Goal: Task Accomplishment & Management: Use online tool/utility

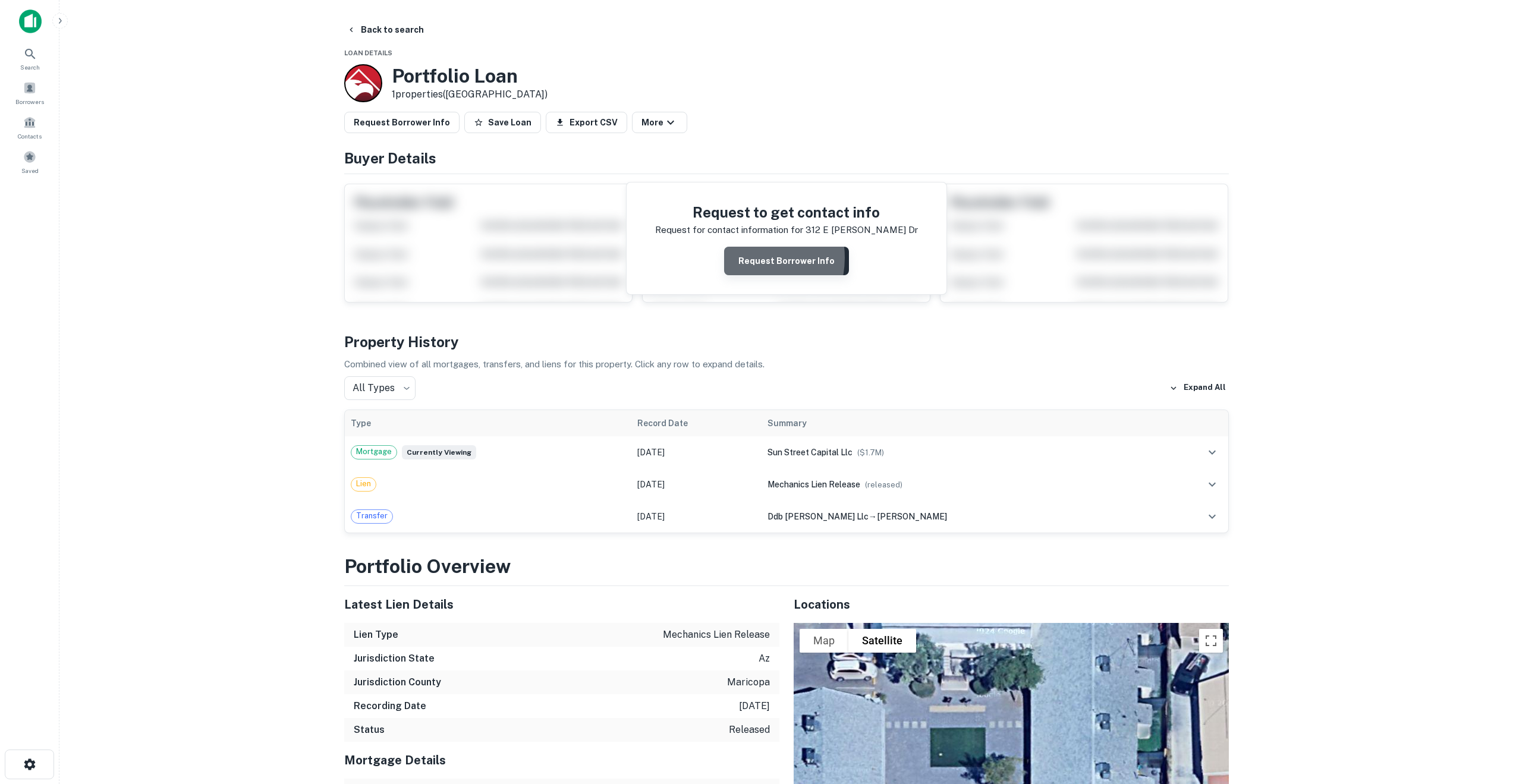
click at [744, 258] on button "Request Borrower Info" at bounding box center [786, 261] width 125 height 29
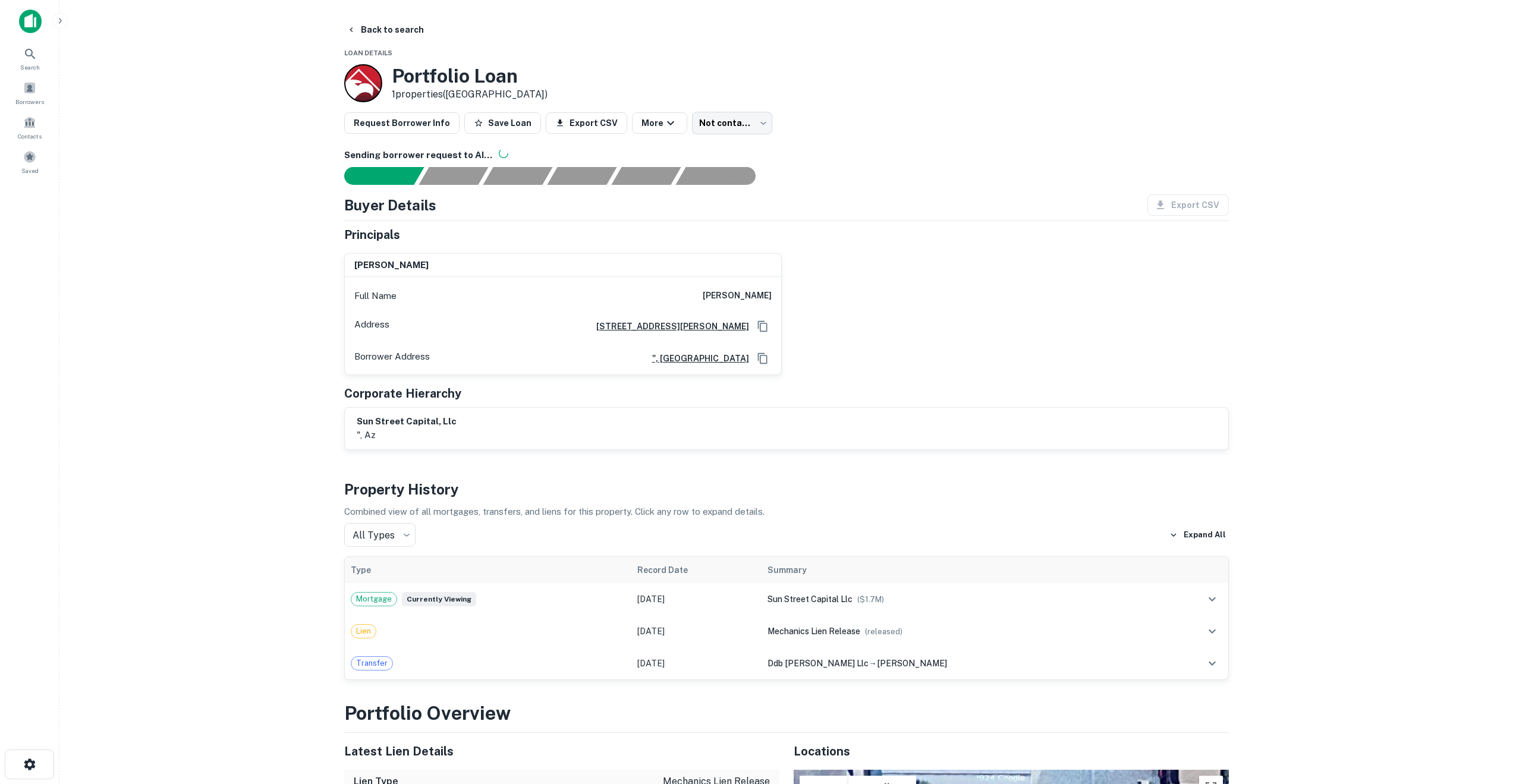
click at [363, 89] on div at bounding box center [363, 83] width 38 height 38
click at [631, 658] on td "Transfer" at bounding box center [488, 663] width 287 height 32
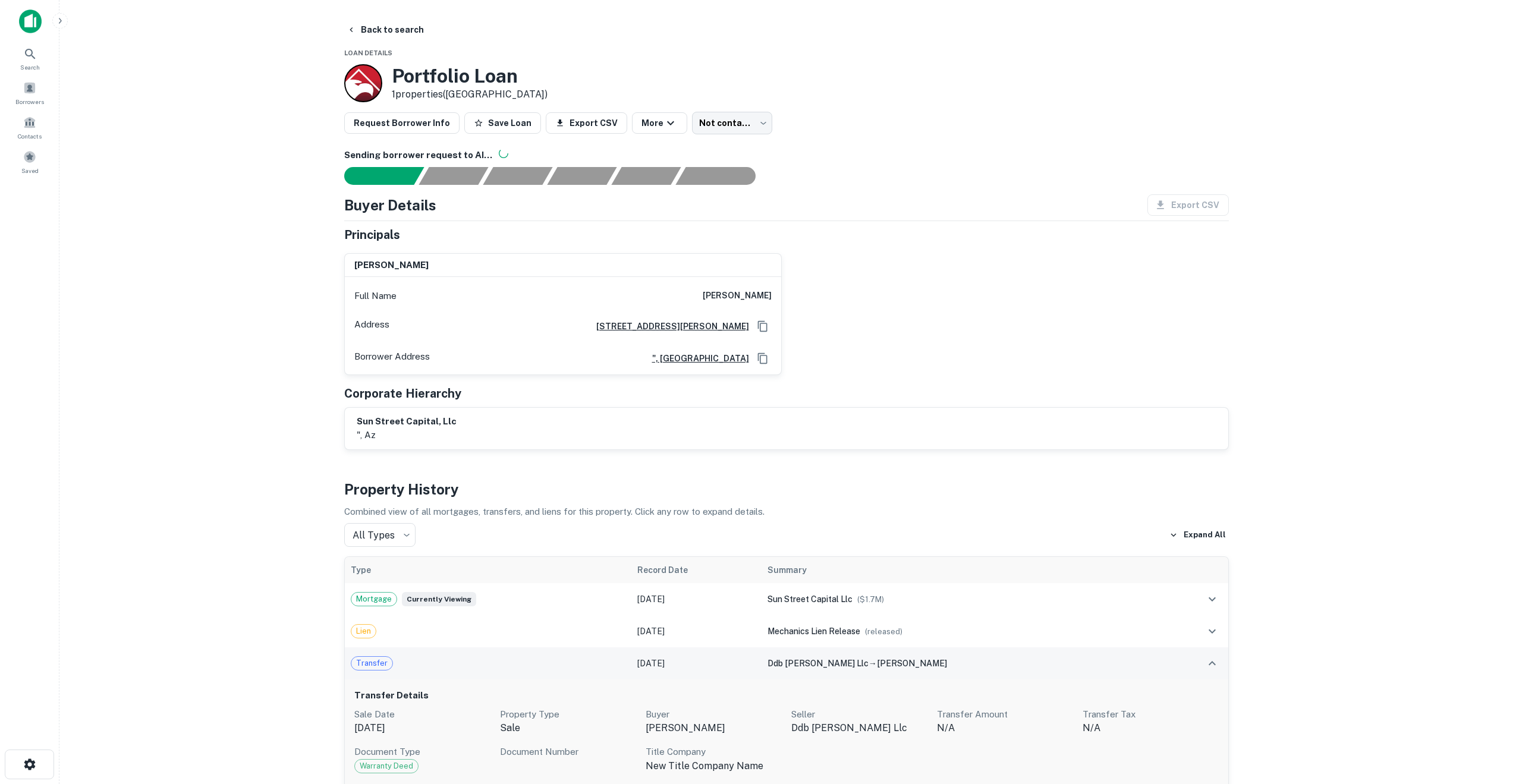
scroll to position [1, 0]
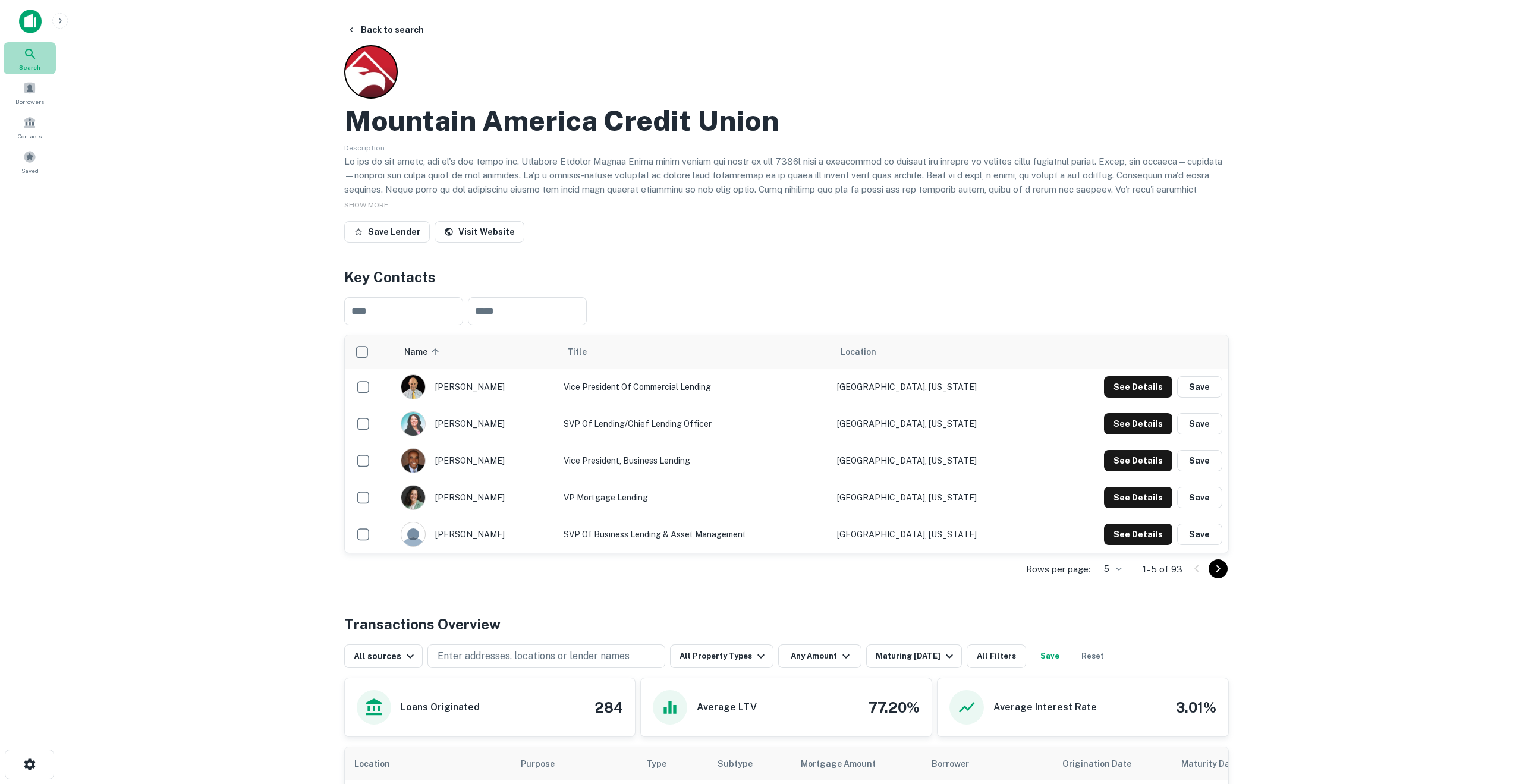
click at [36, 56] on icon at bounding box center [30, 54] width 14 height 14
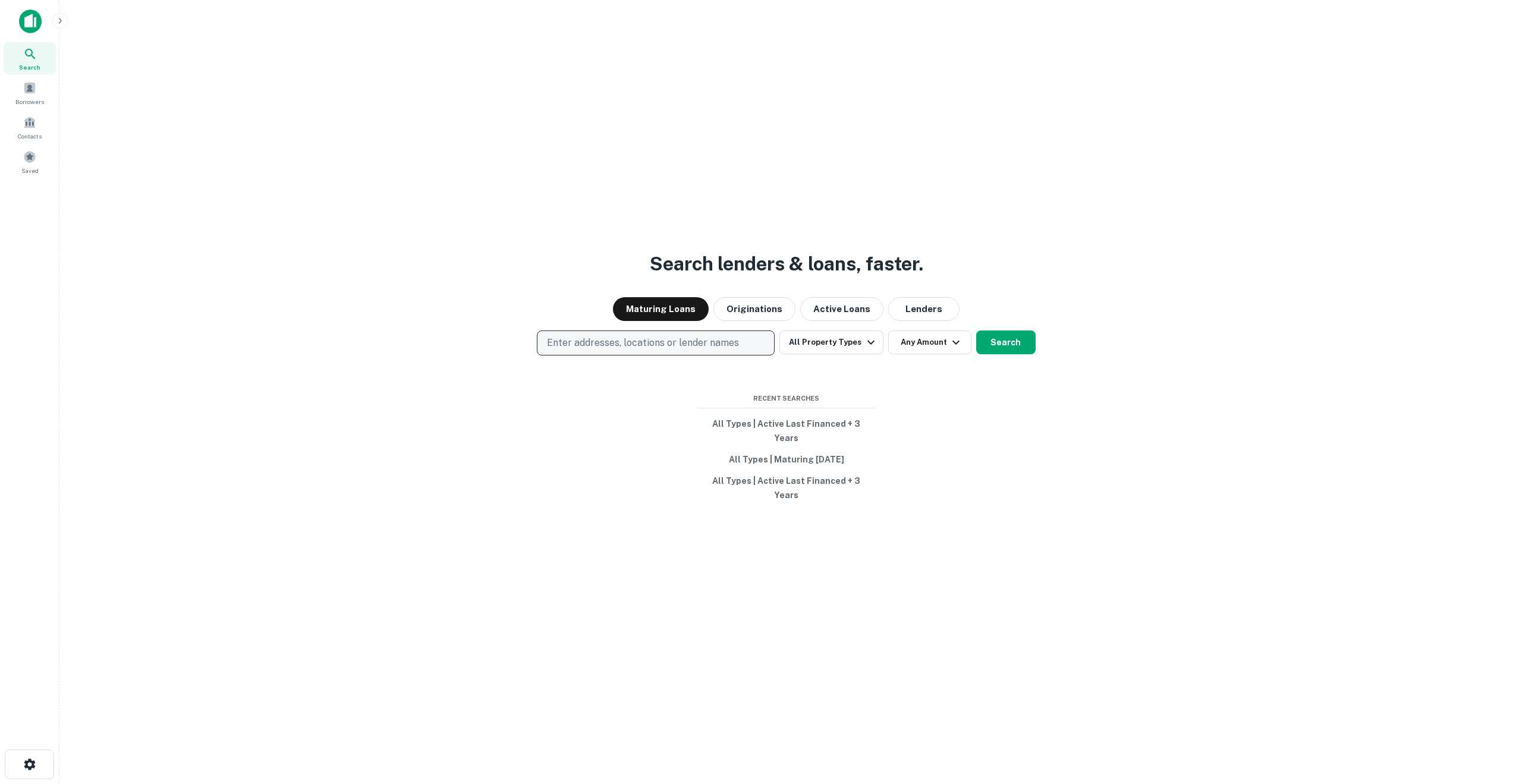
click at [615, 350] on p "Enter addresses, locations or lender names" at bounding box center [643, 343] width 192 height 14
type input "**********"
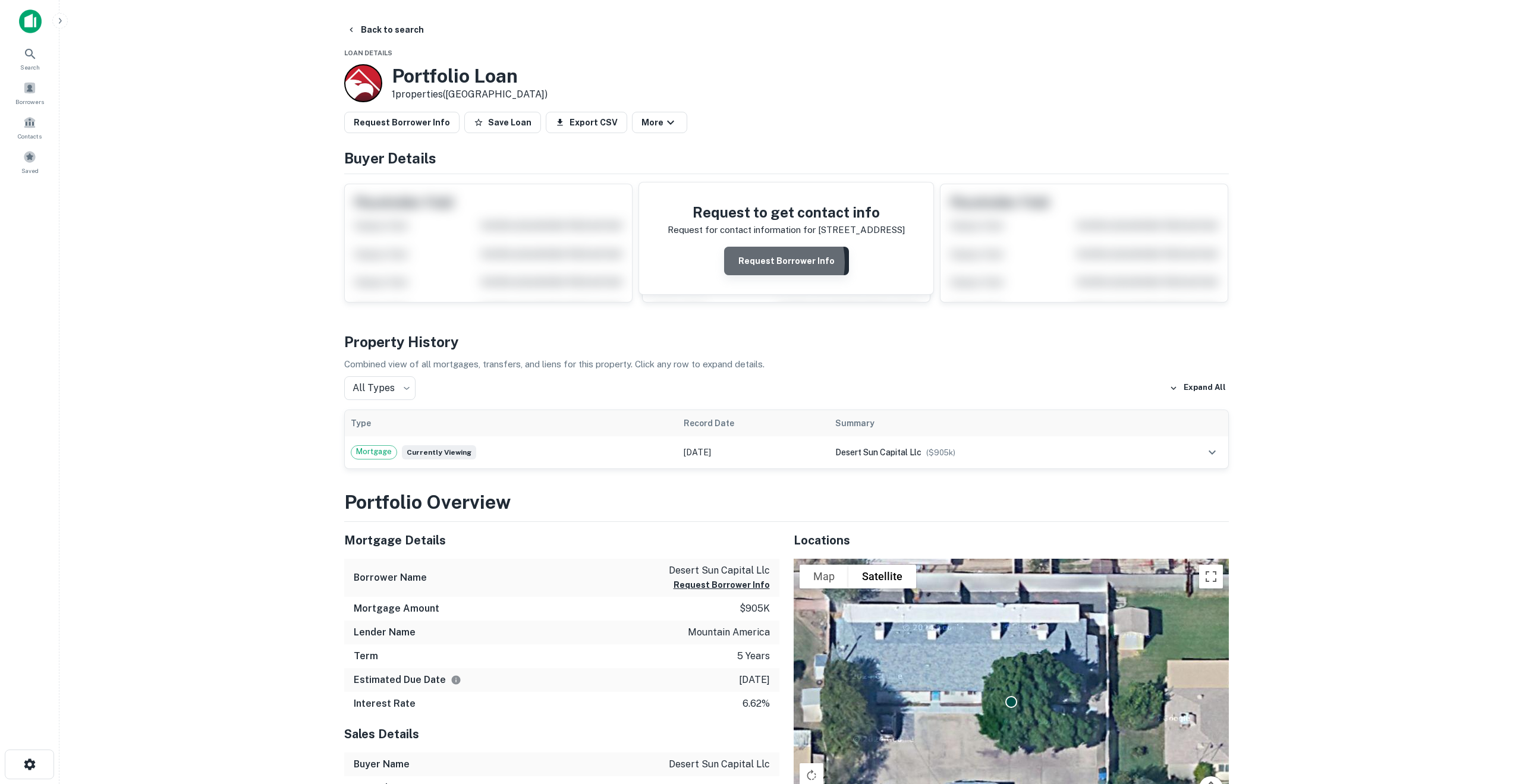
click at [757, 263] on button "Request Borrower Info" at bounding box center [786, 261] width 125 height 29
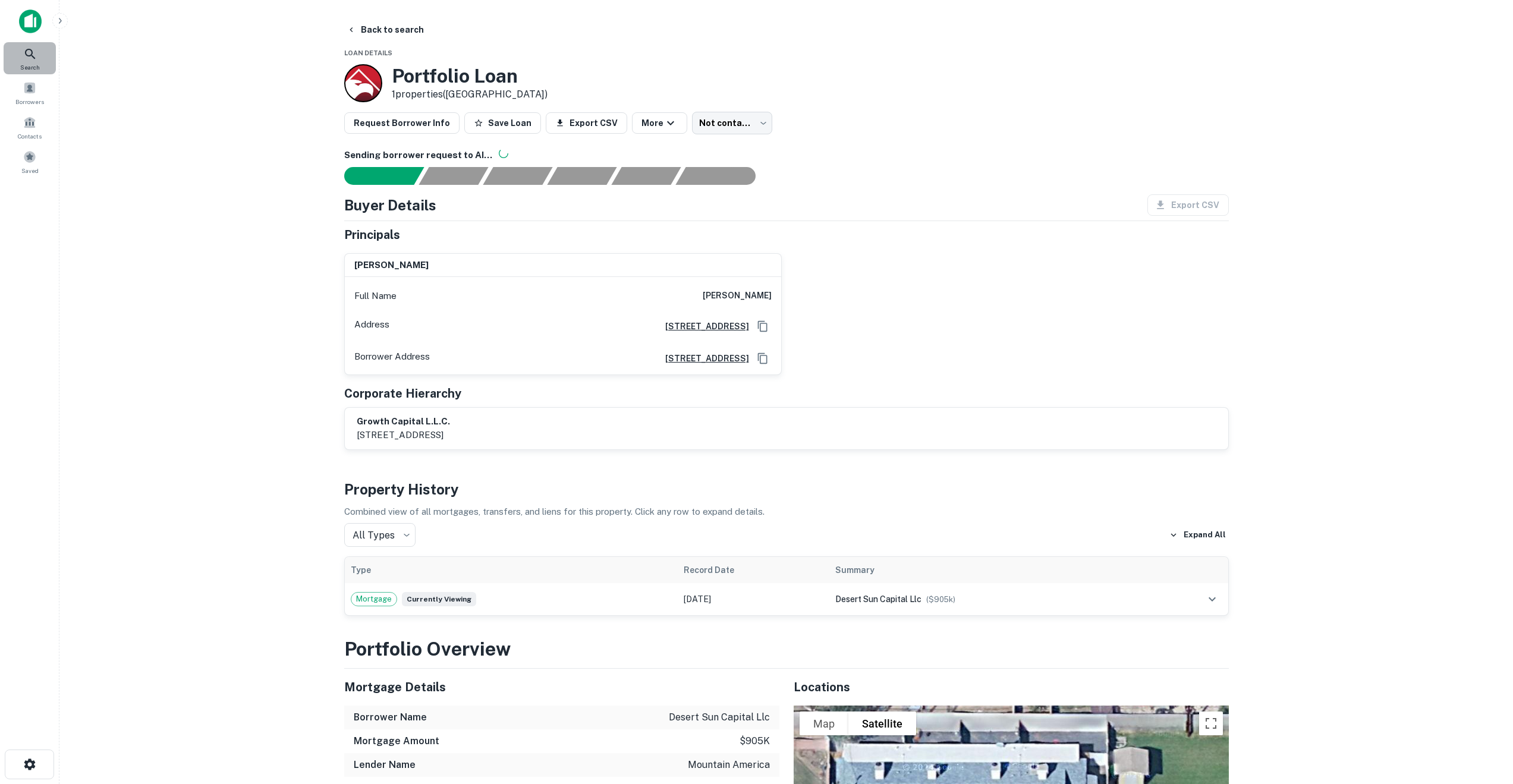
click at [26, 54] on icon at bounding box center [30, 54] width 10 height 10
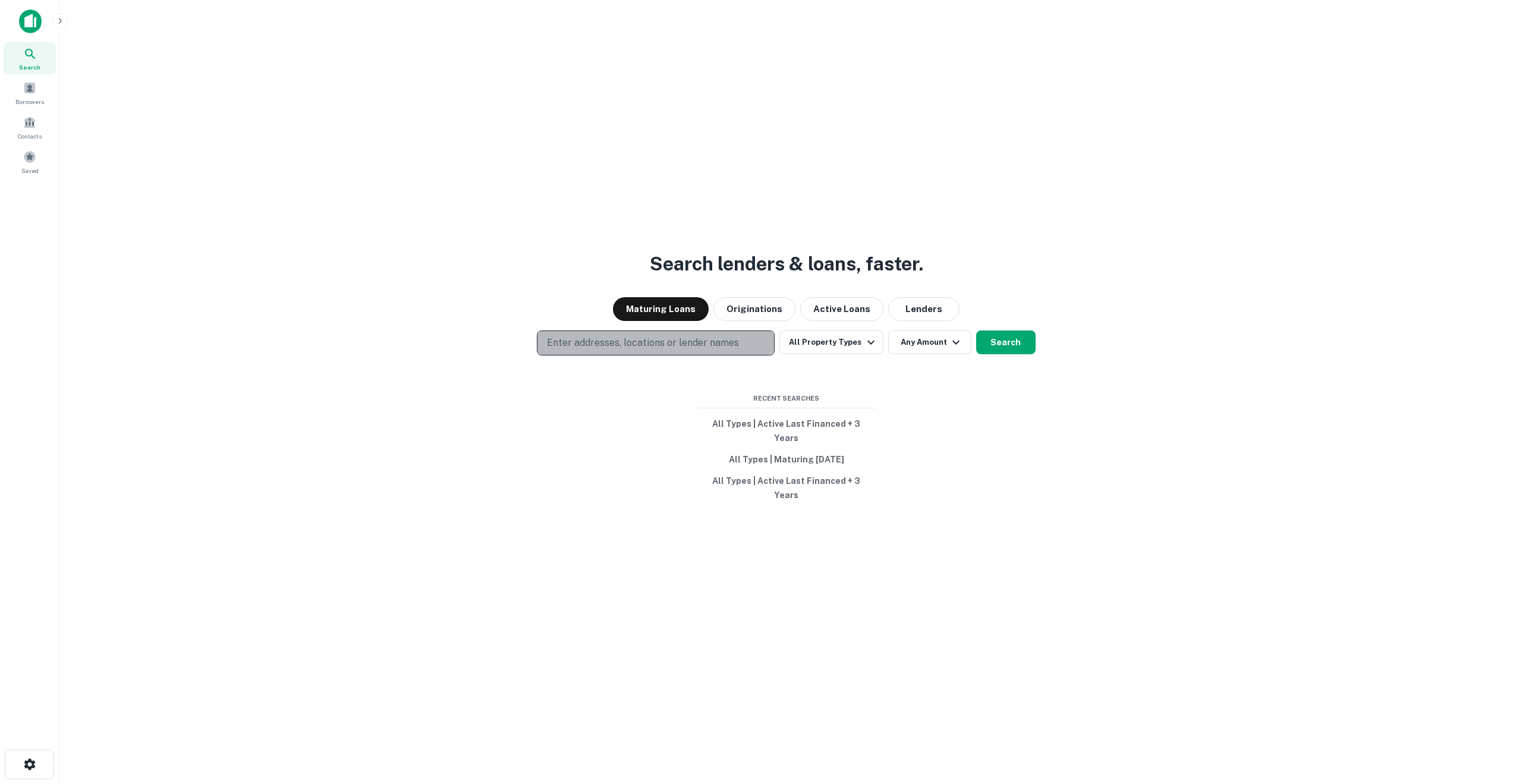
click at [601, 350] on p "Enter addresses, locations or lender names" at bounding box center [643, 343] width 192 height 14
type input "**********"
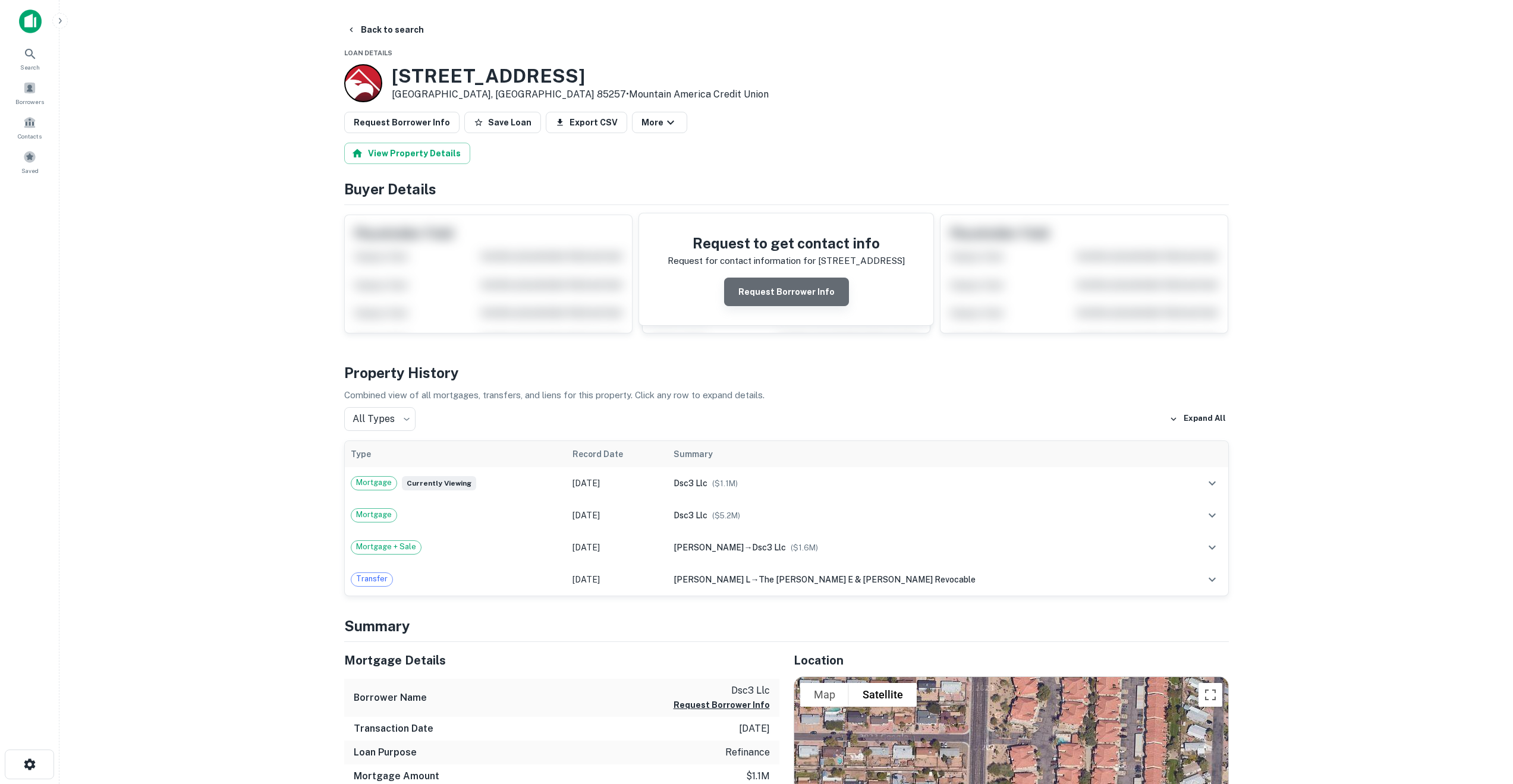
click at [812, 287] on button "Request Borrower Info" at bounding box center [786, 292] width 125 height 29
